Goal: Task Accomplishment & Management: Manage account settings

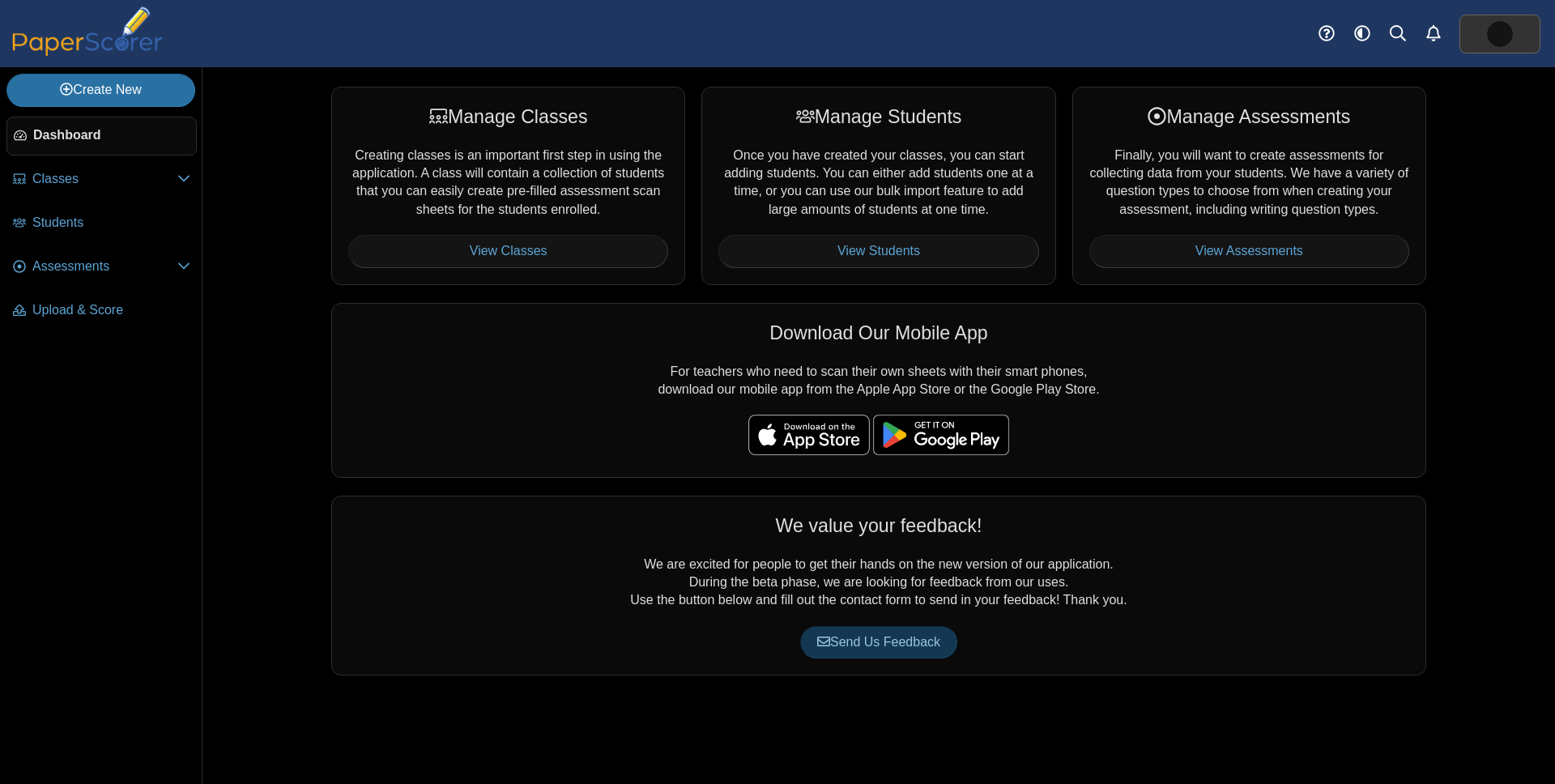
click at [1504, 35] on img at bounding box center [1500, 34] width 26 height 26
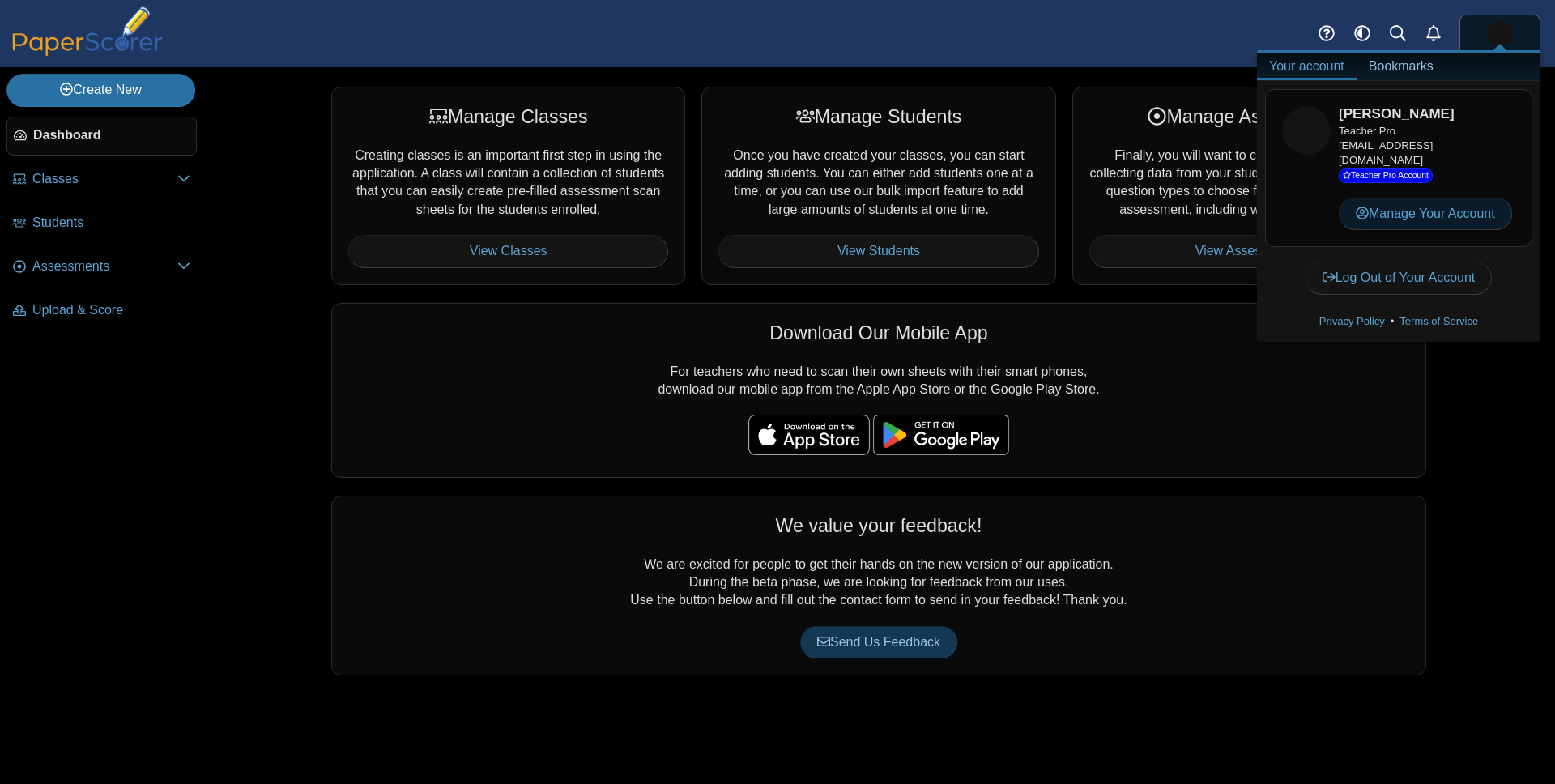
click at [1424, 201] on link "Manage Your Account" at bounding box center [1426, 213] width 173 height 33
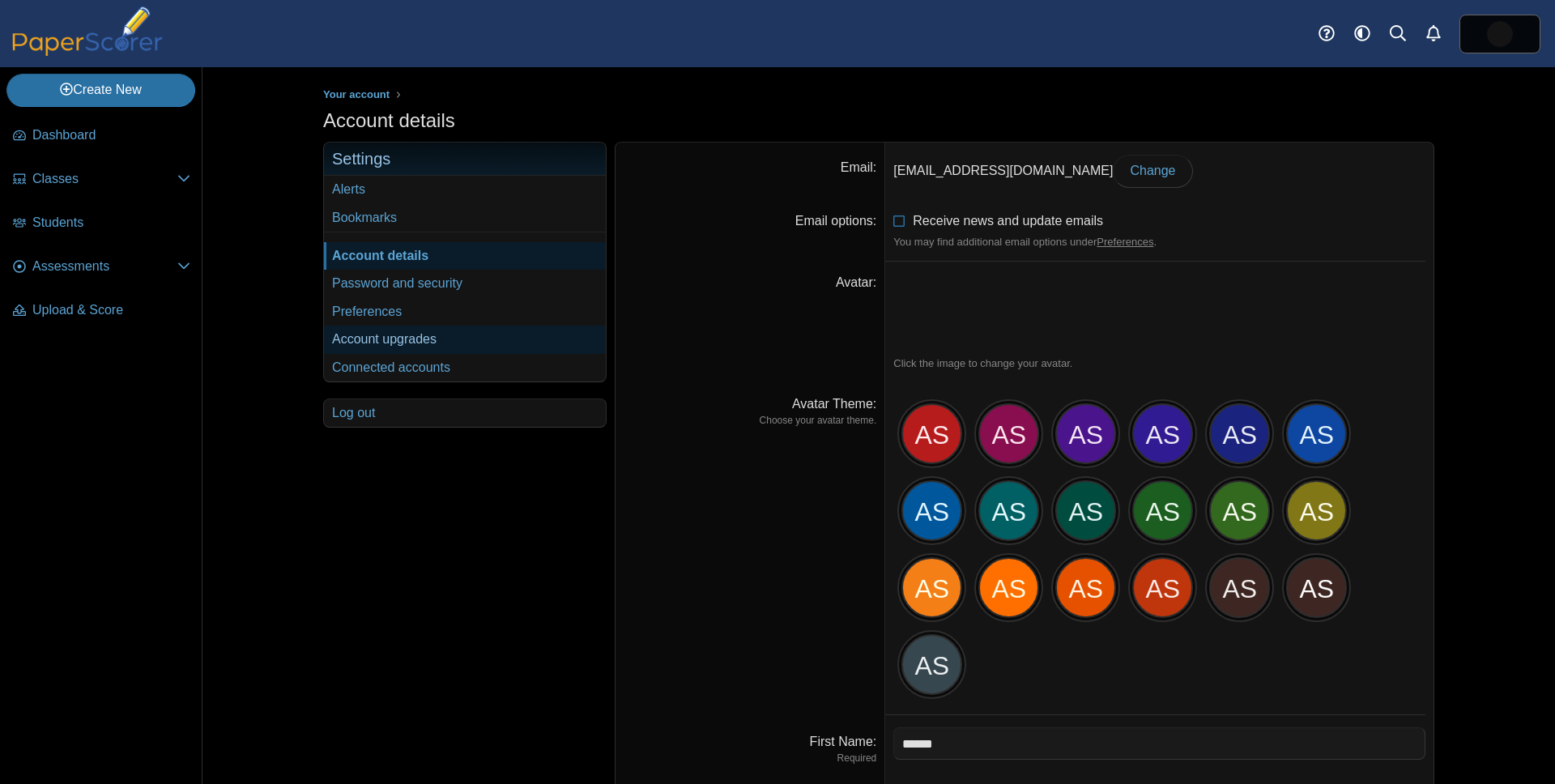
click at [431, 343] on link "Account upgrades" at bounding box center [464, 339] width 282 height 28
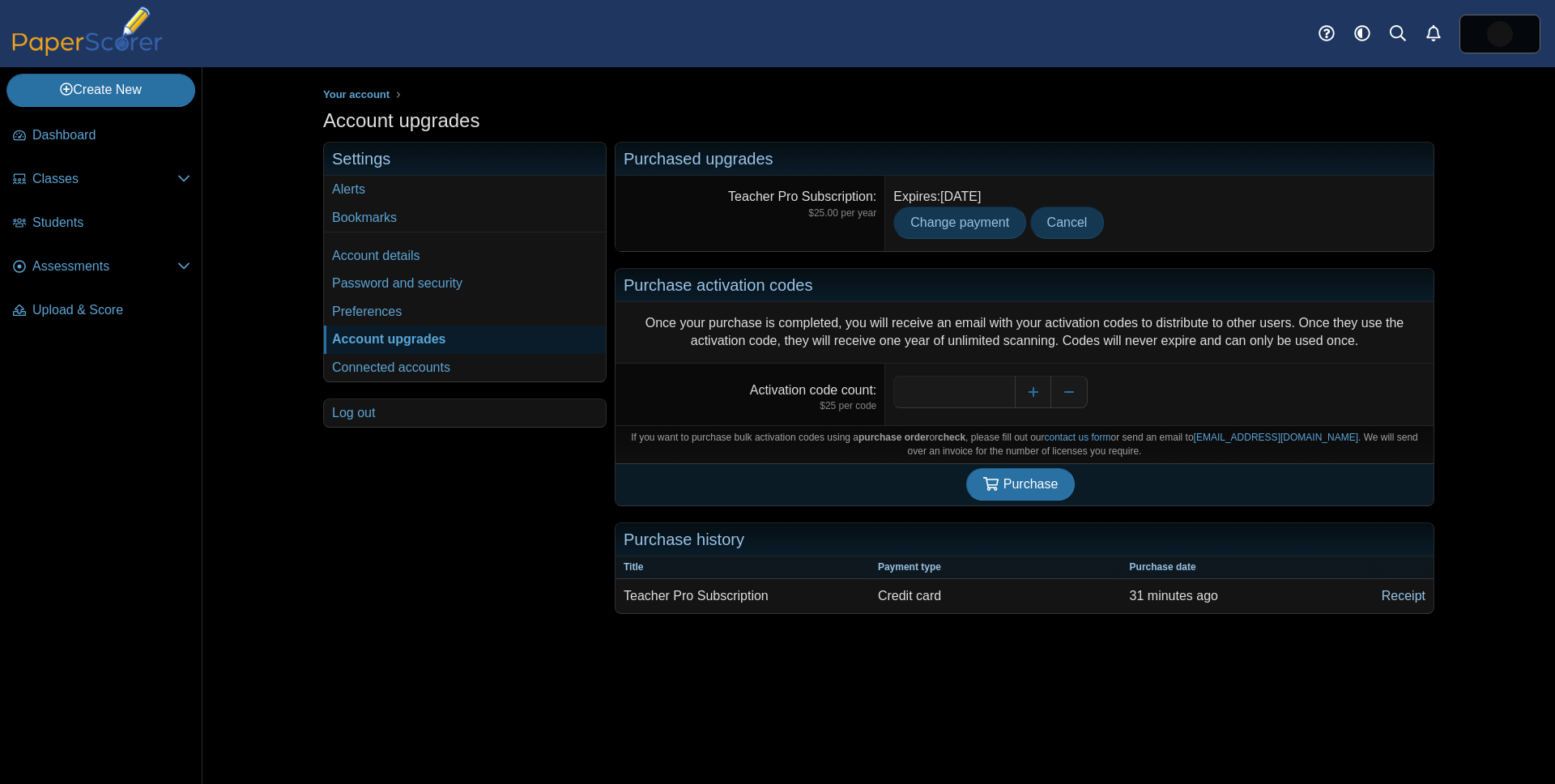
click at [1410, 596] on link "Receipt" at bounding box center [1403, 595] width 60 height 34
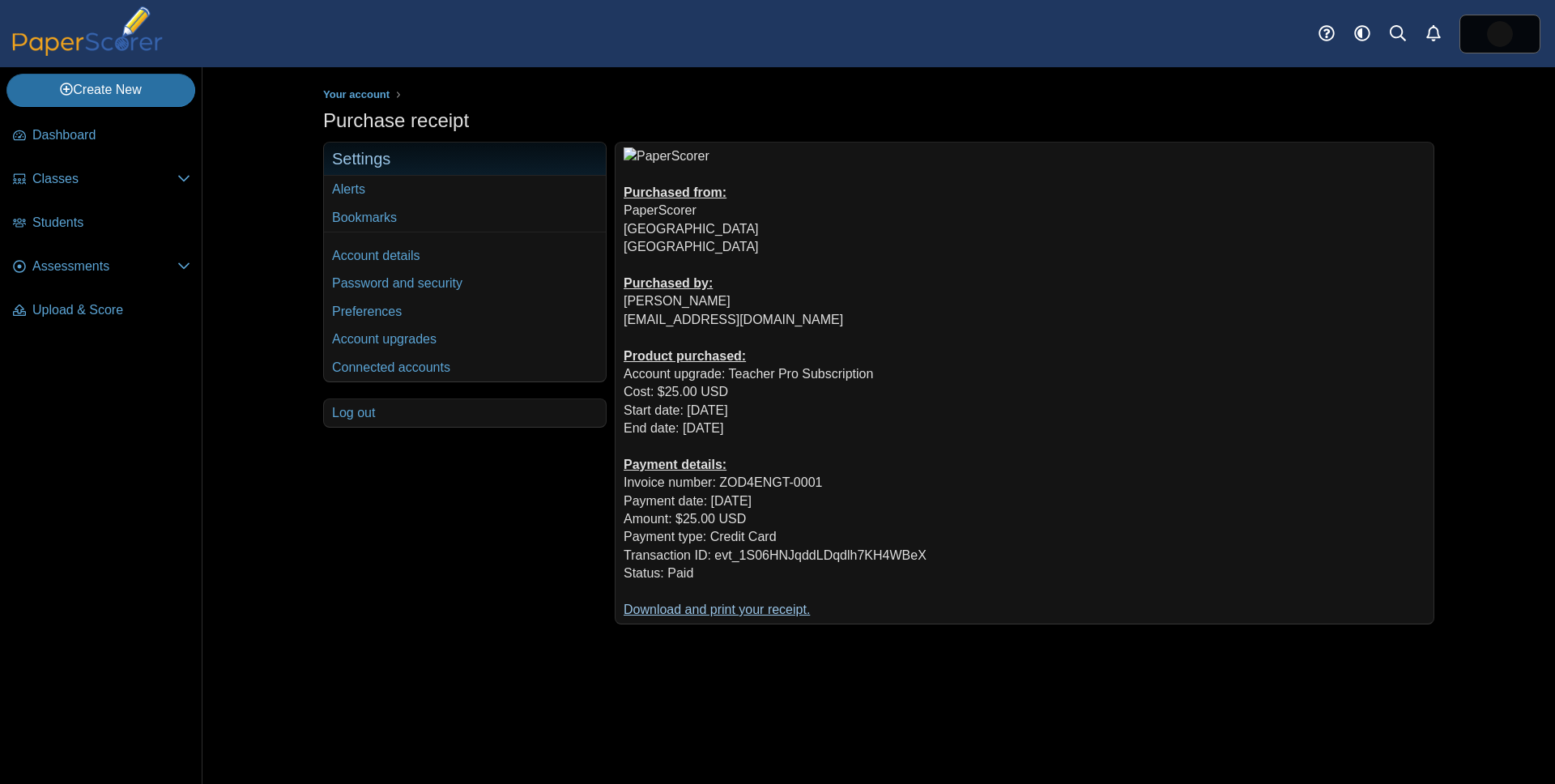
click at [745, 609] on link "Download and print your receipt." at bounding box center [717, 609] width 186 height 14
click at [418, 345] on link "Account upgrades" at bounding box center [464, 339] width 282 height 28
